Goal: Task Accomplishment & Management: Use online tool/utility

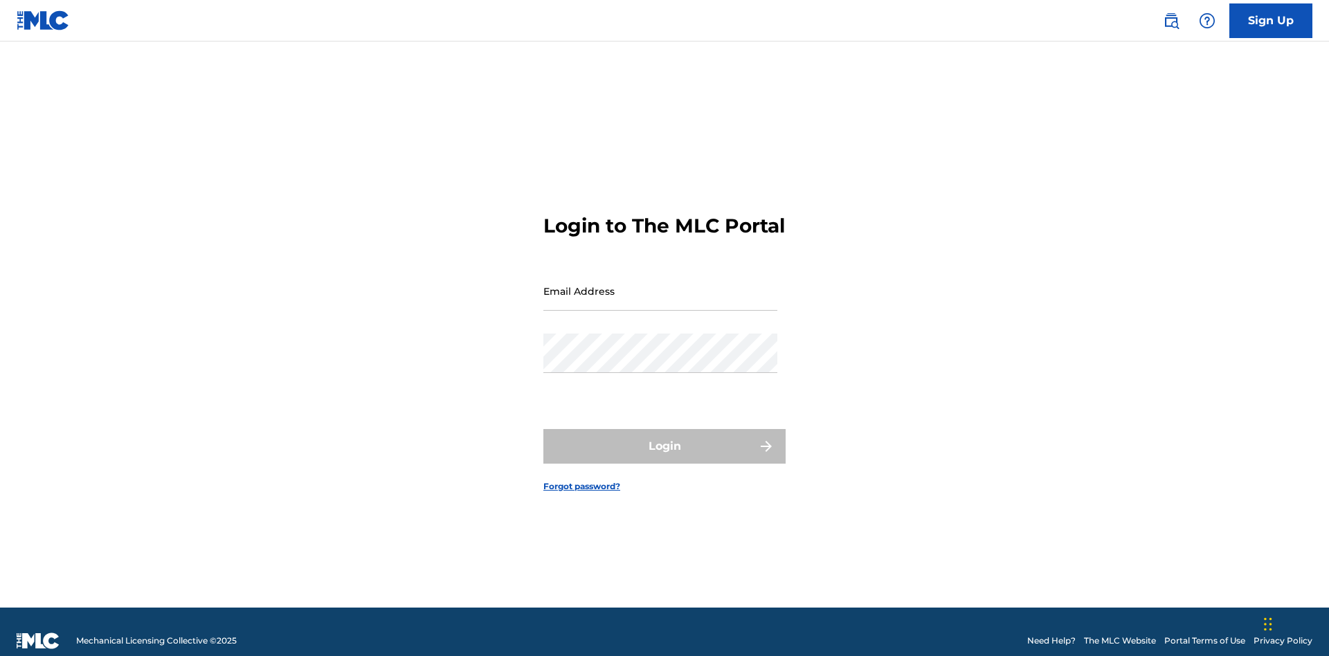
scroll to position [18, 0]
click at [660, 284] on input "Email Address" at bounding box center [660, 290] width 234 height 39
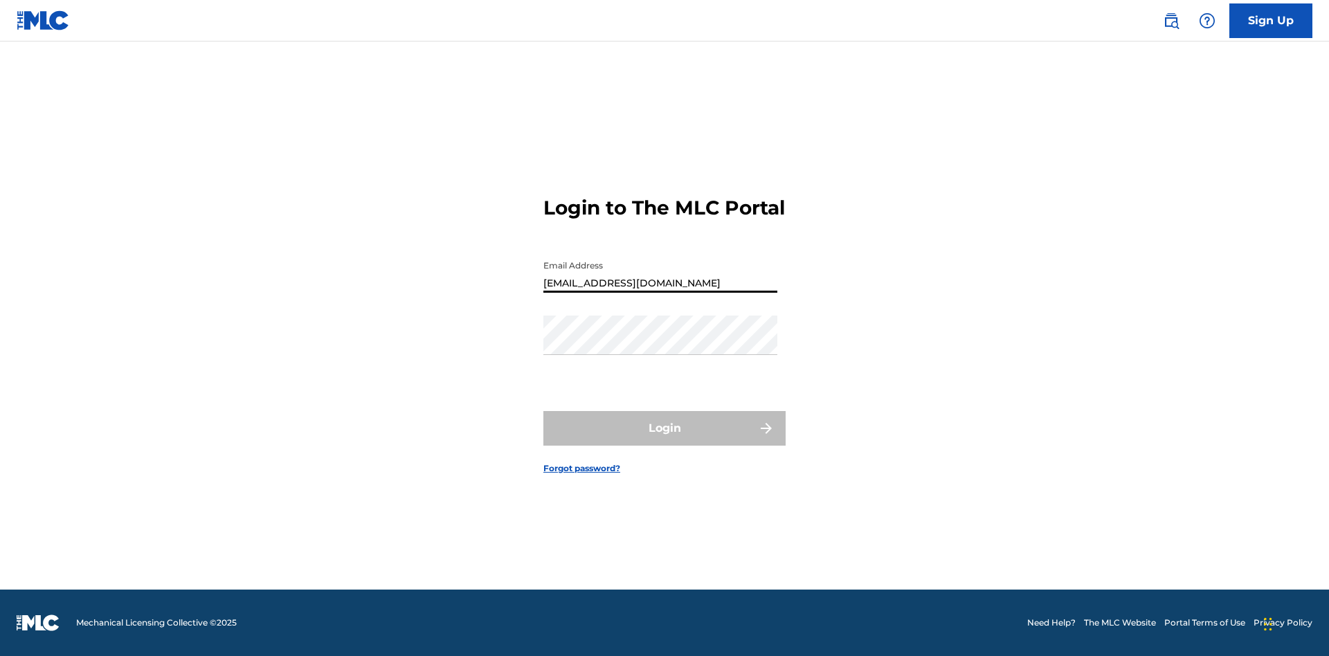
type input "Duke.McTesterson@gmail.com"
click at [664, 440] on button "Login" at bounding box center [664, 428] width 242 height 35
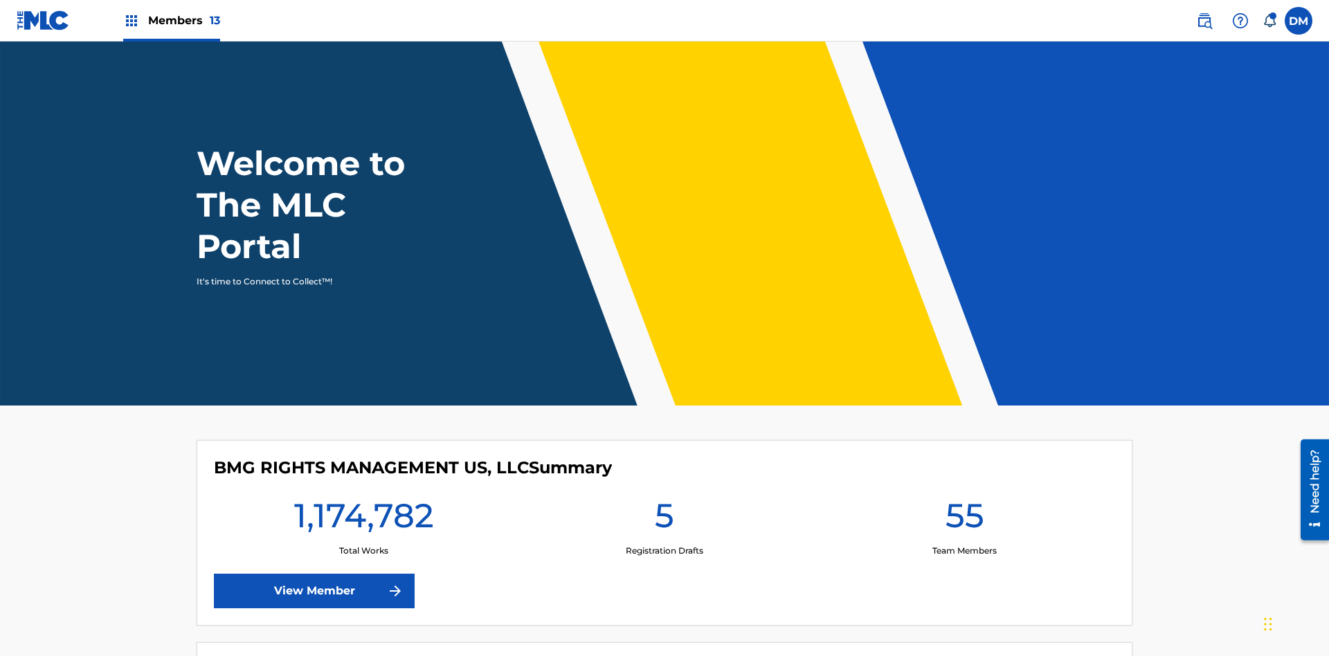
click at [171, 20] on span "Members 13" at bounding box center [184, 20] width 72 height 16
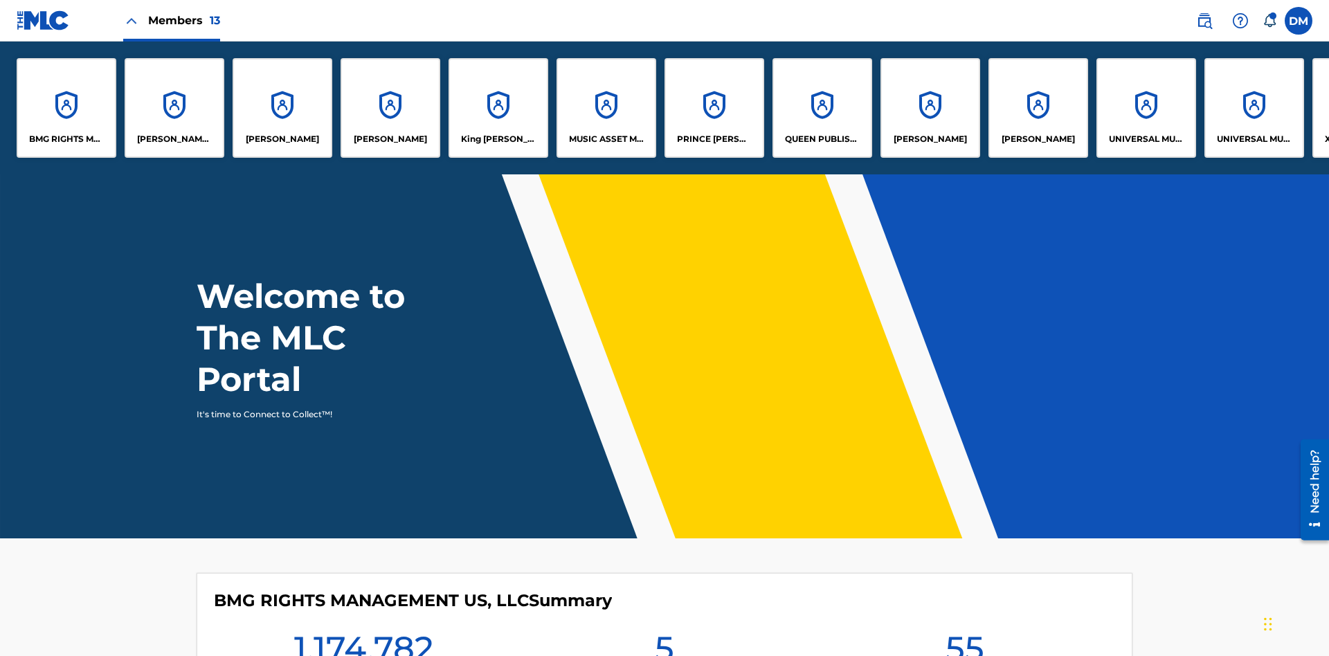
click at [66, 139] on p "BMG RIGHTS MANAGEMENT US, LLC" at bounding box center [66, 139] width 75 height 12
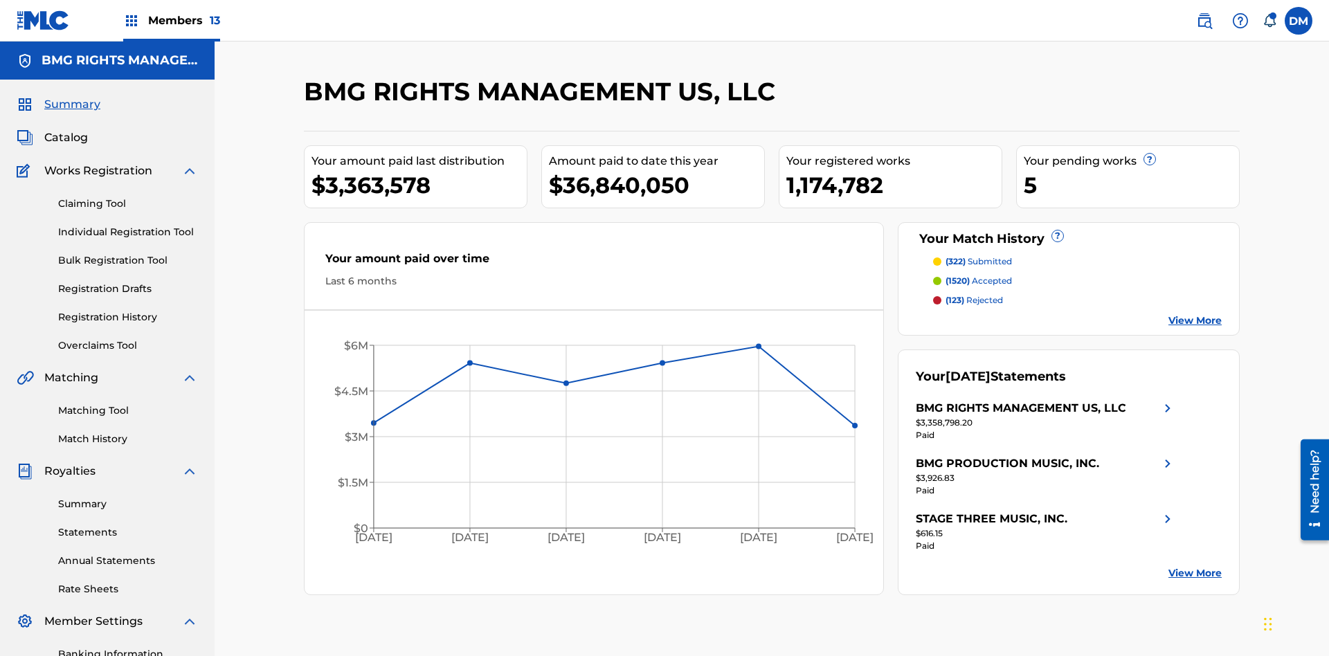
click at [128, 338] on link "Overclaims Tool" at bounding box center [128, 345] width 140 height 15
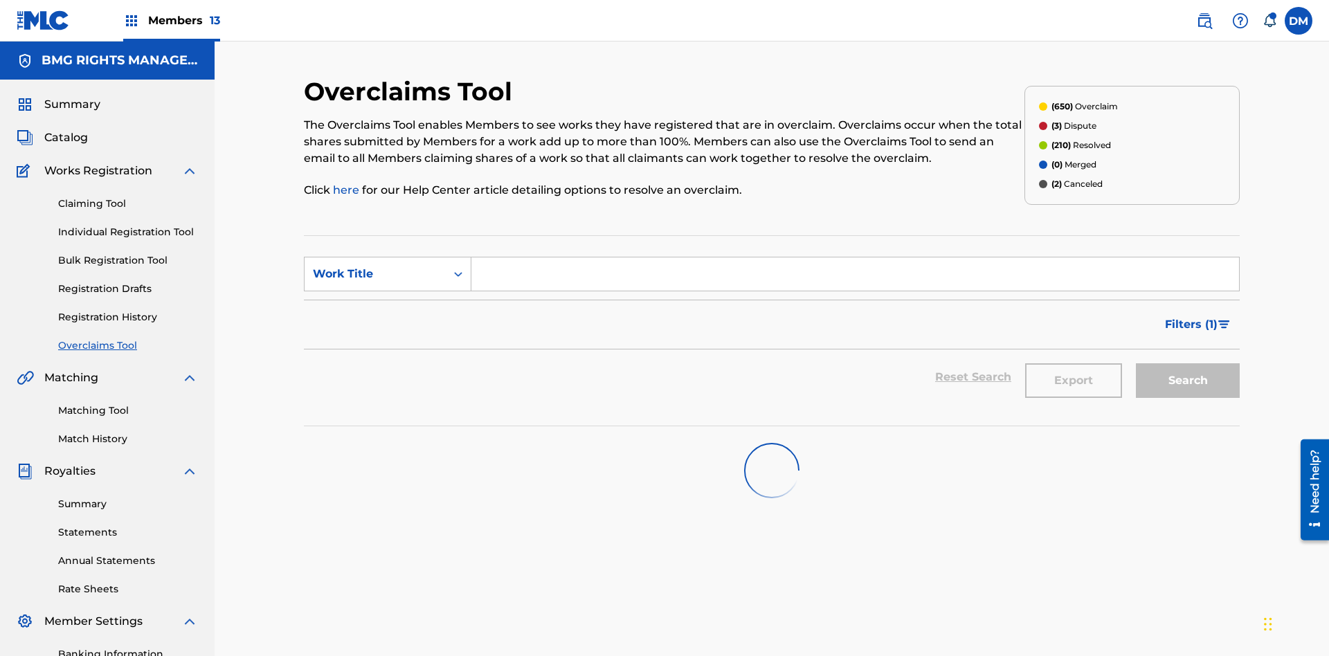
click at [1191, 316] on span "Filters ( 1 )" at bounding box center [1191, 324] width 53 height 17
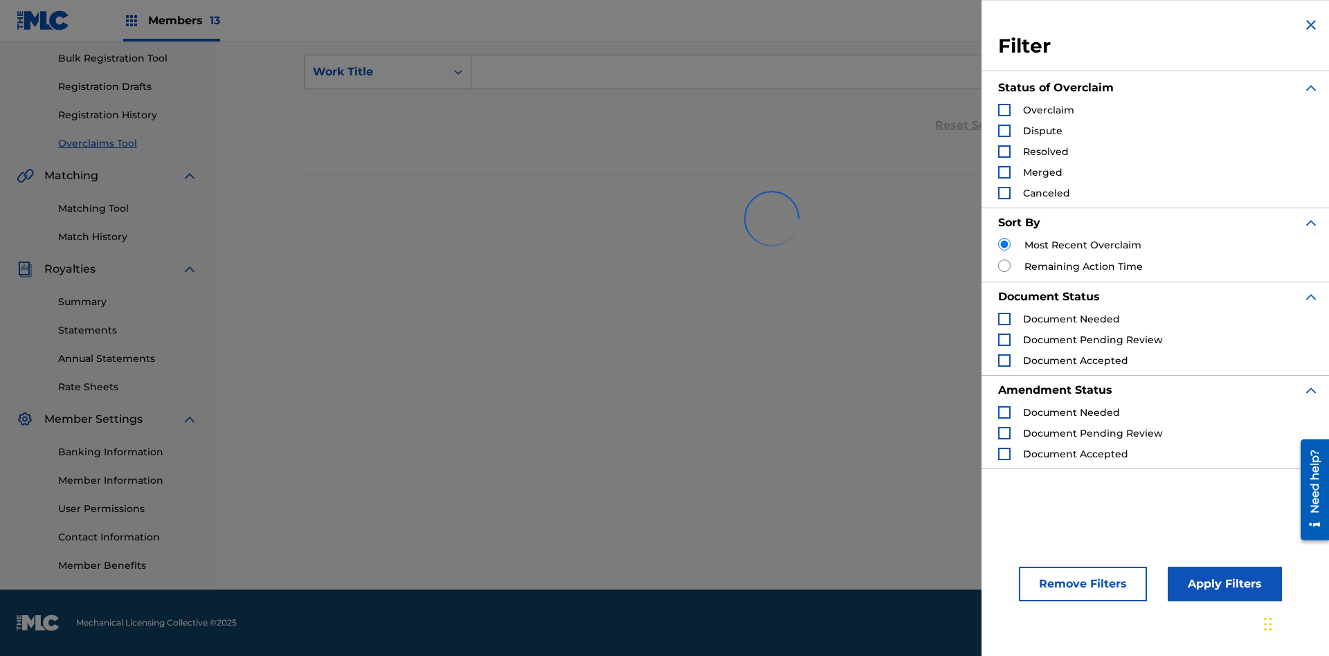
click at [1004, 152] on div "Search Form" at bounding box center [1004, 151] width 12 height 12
click at [1222, 584] on button "Apply Filters" at bounding box center [1225, 584] width 114 height 35
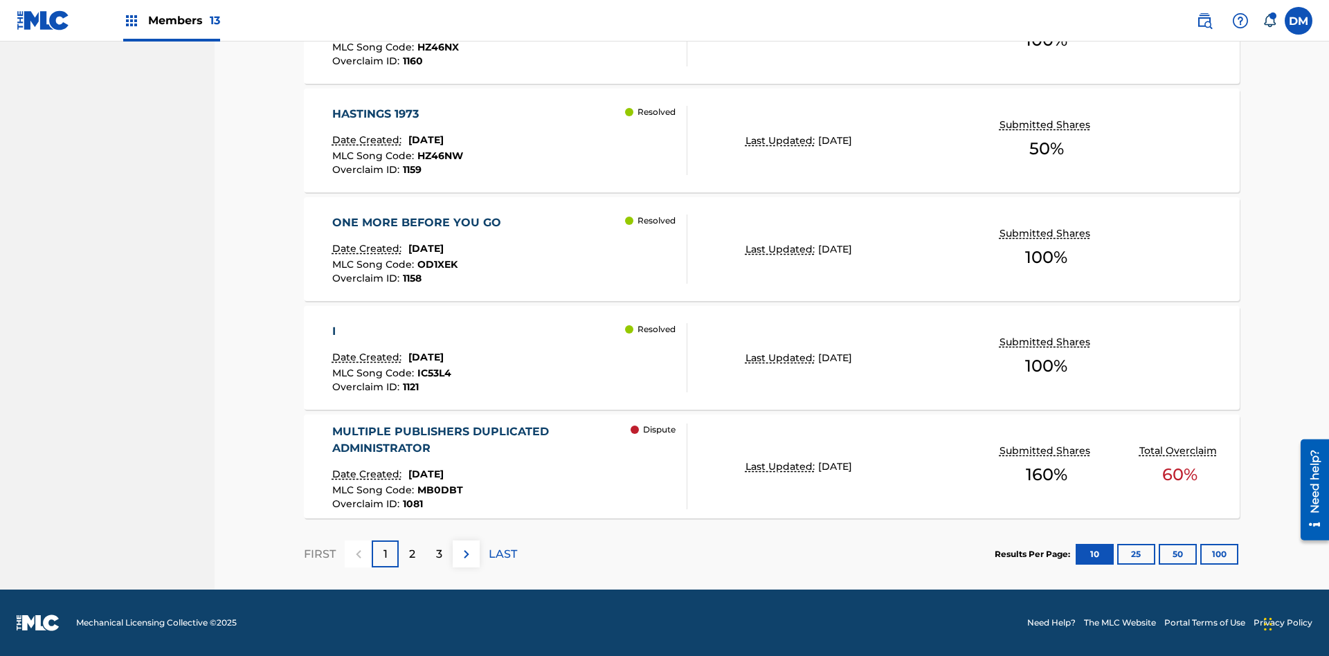
click at [1200, 554] on button "100" at bounding box center [1219, 554] width 38 height 21
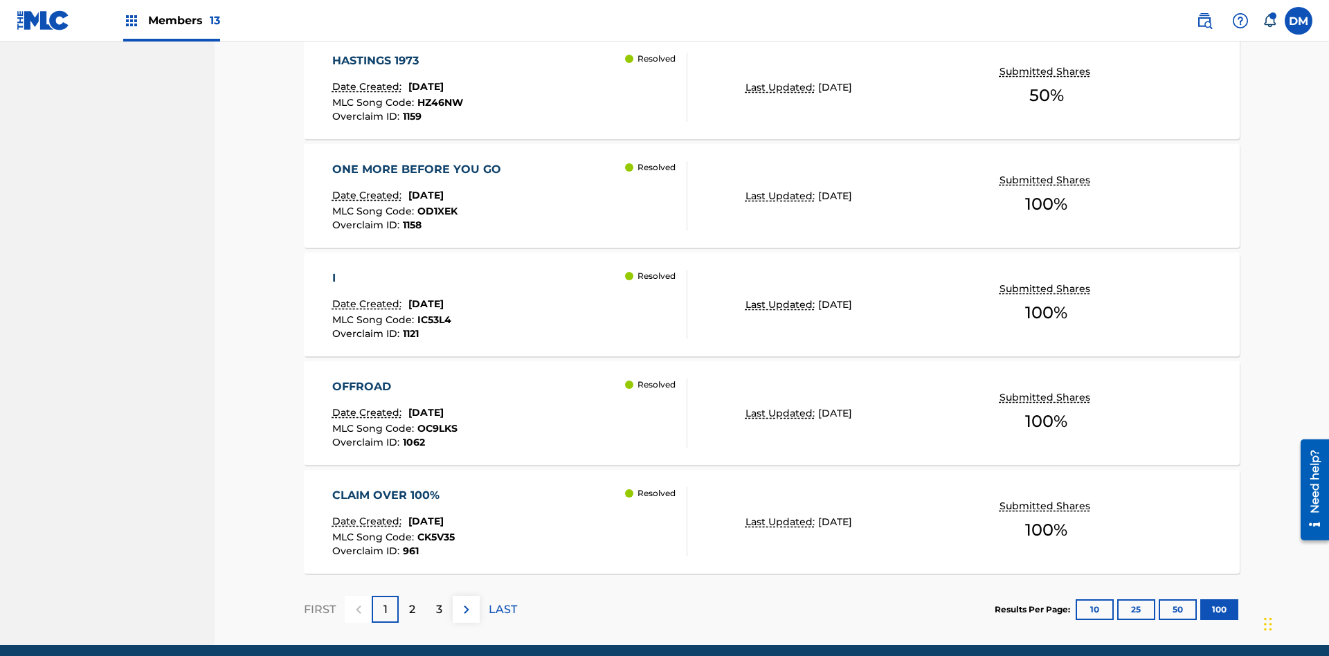
scroll to position [1078, 0]
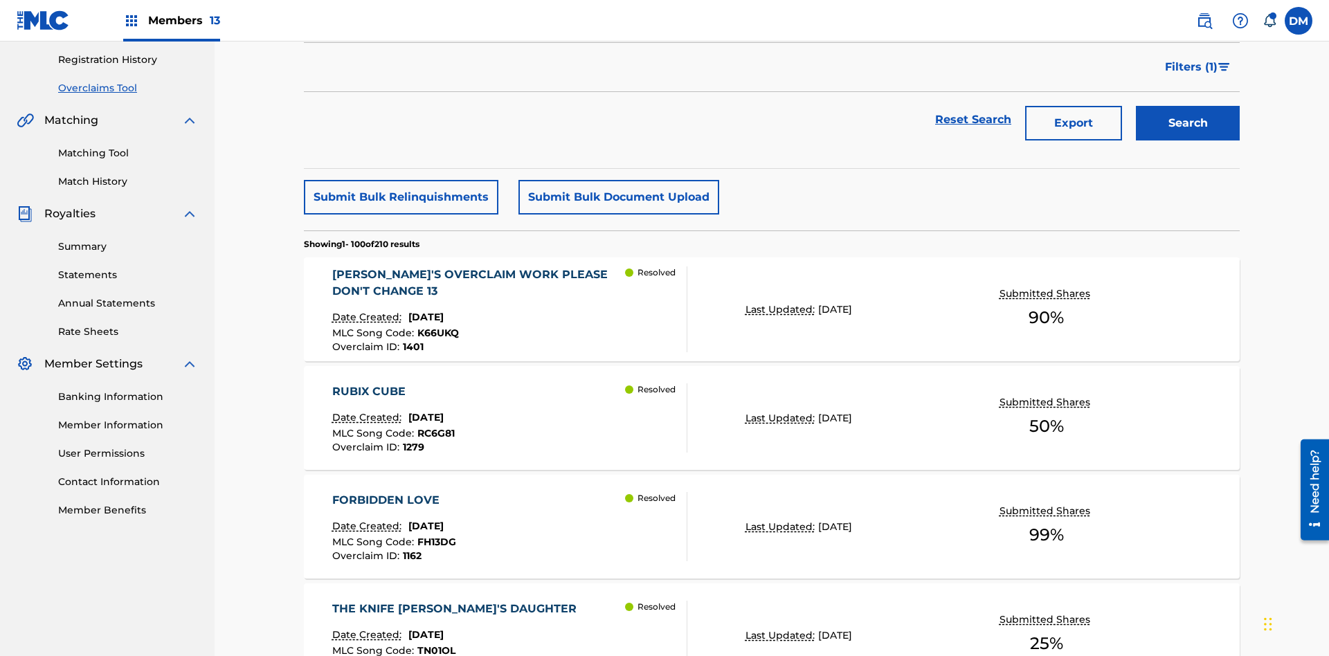
scroll to position [649, 0]
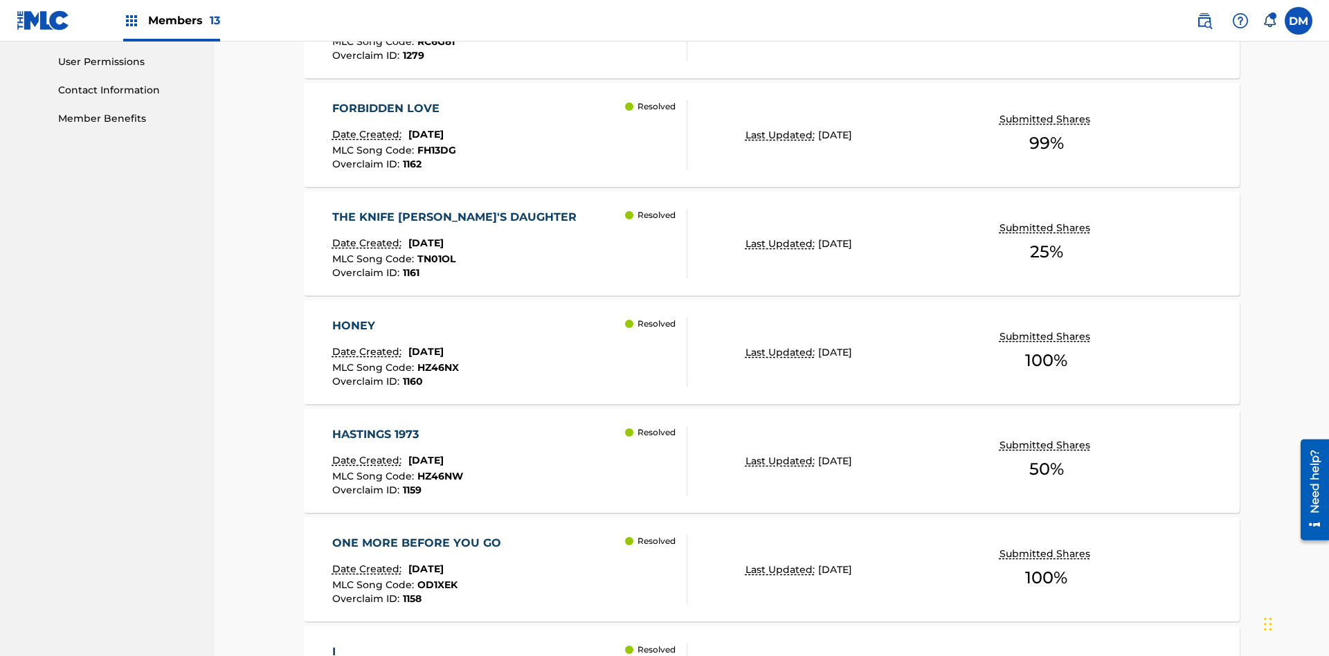
click at [772, 135] on p "Last Updated:" at bounding box center [781, 135] width 73 height 15
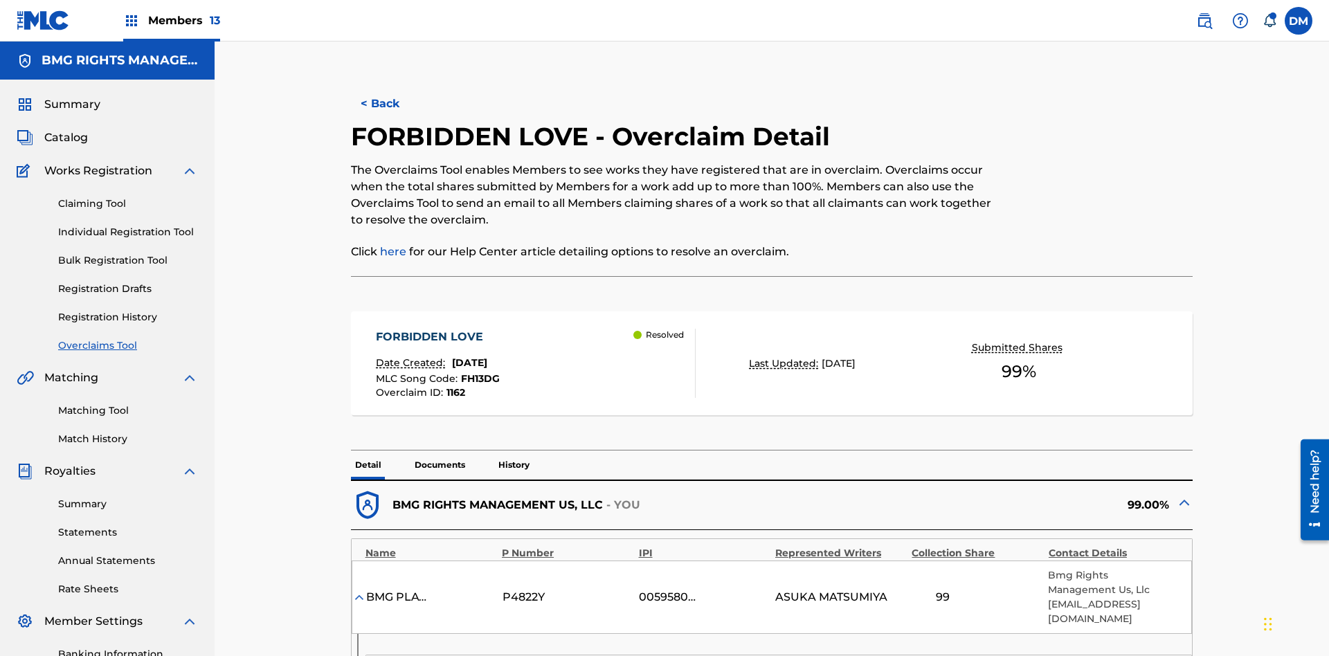
scroll to position [257, 0]
